Goal: Browse casually: Explore the website without a specific task or goal

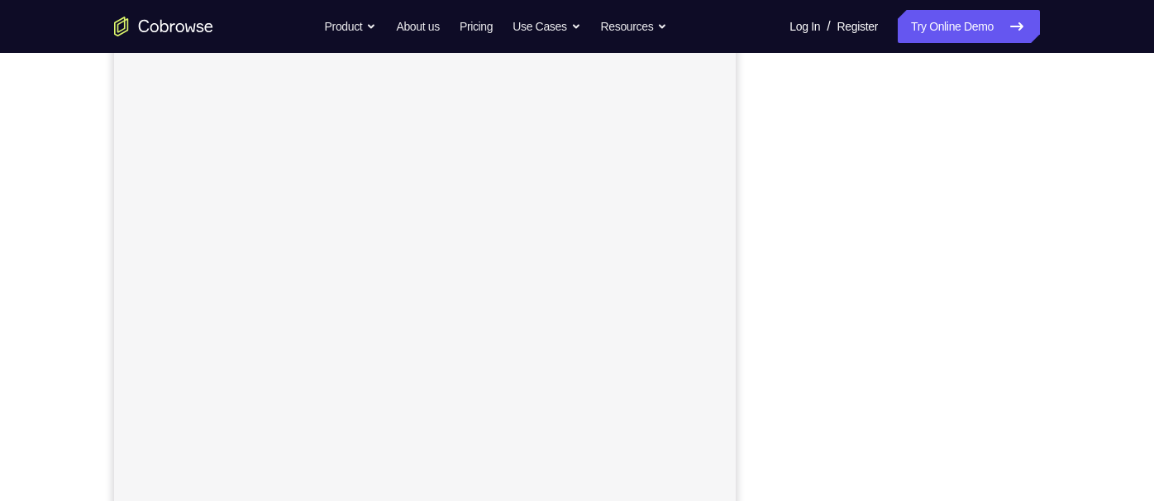
scroll to position [248, 0]
click at [1076, 125] on div "Your Support Agent Your Customer Web iOS Android Next Steps We’d be happy to gi…" at bounding box center [577, 350] width 1058 height 1090
click at [1118, 88] on div "Your Support Agent Your Customer Web iOS Android Next Steps We’d be happy to gi…" at bounding box center [577, 350] width 1154 height 1090
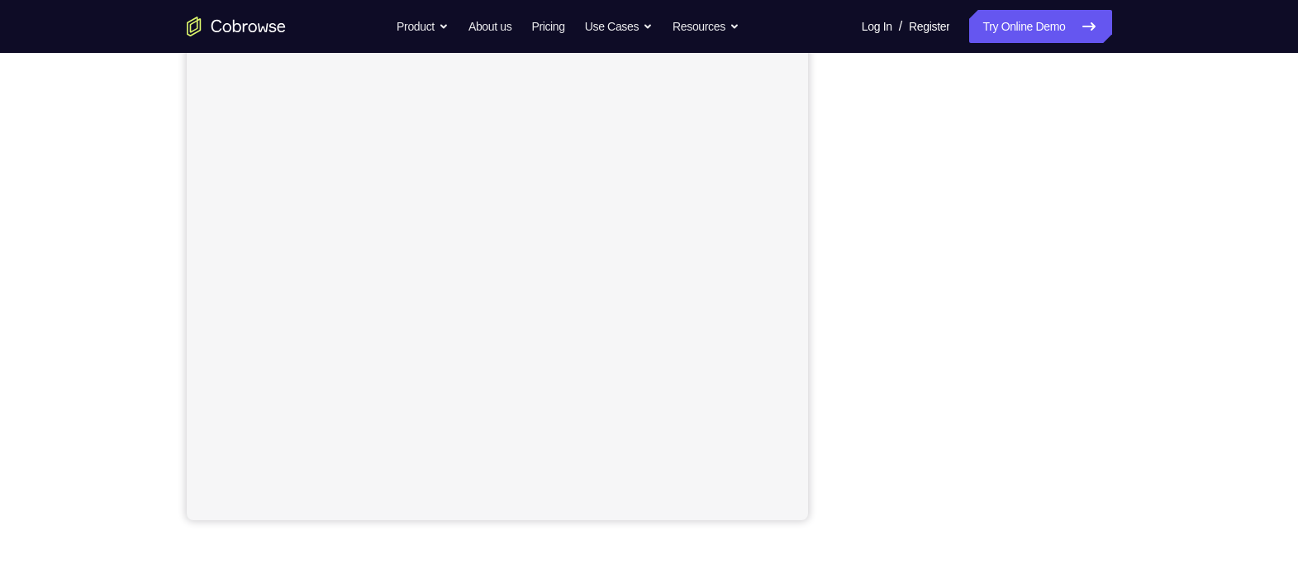
scroll to position [154, 0]
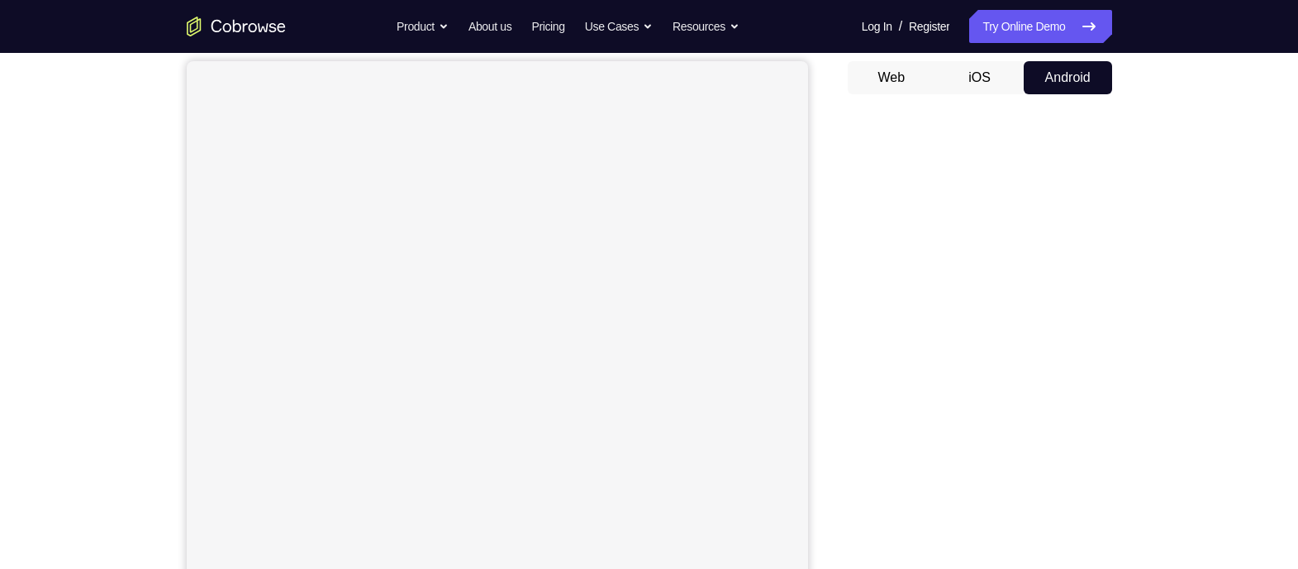
click at [1153, 117] on div "Your Support Agent Your Customer Web iOS Android Next Steps We’d be happy to gi…" at bounding box center [649, 444] width 1298 height 1090
